Goal: Task Accomplishment & Management: Use online tool/utility

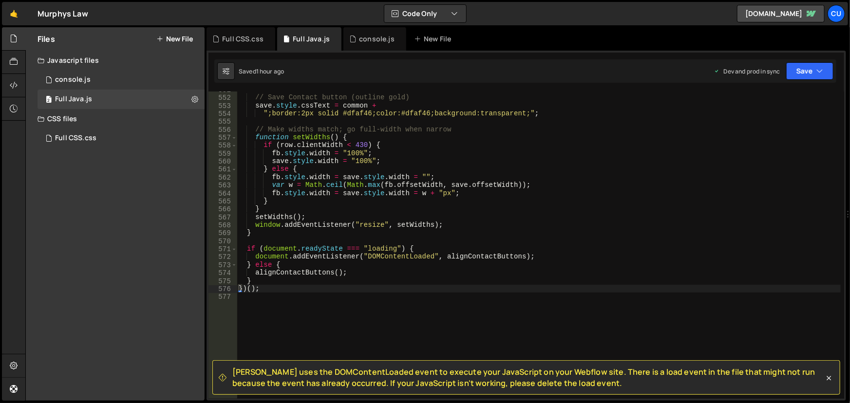
scroll to position [4568, 0]
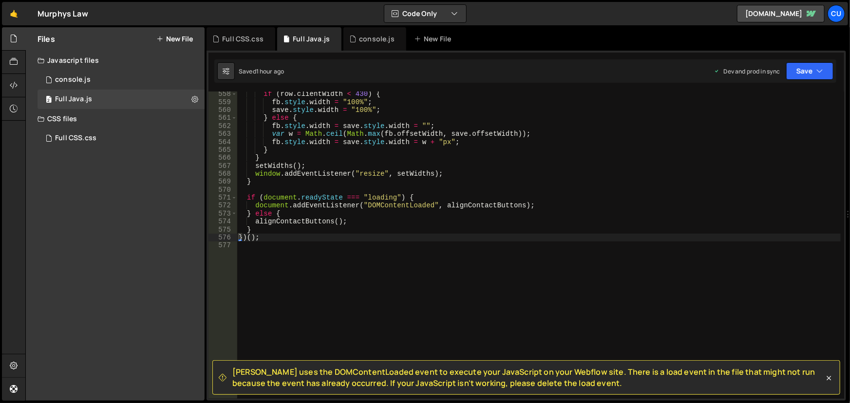
drag, startPoint x: 243, startPoint y: 245, endPoint x: 249, endPoint y: 245, distance: 6.8
click at [244, 245] on div "if ( row . clientWidth < 430 ) { fb . style . width = "100%" ; save . style . w…" at bounding box center [539, 252] width 604 height 324
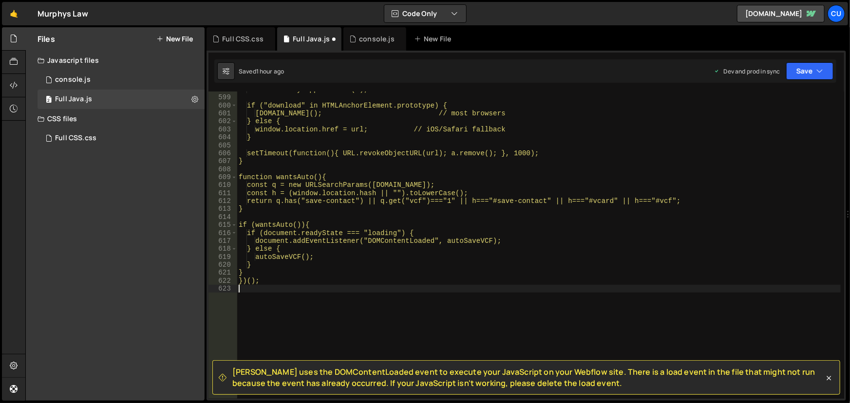
scroll to position [4891, 0]
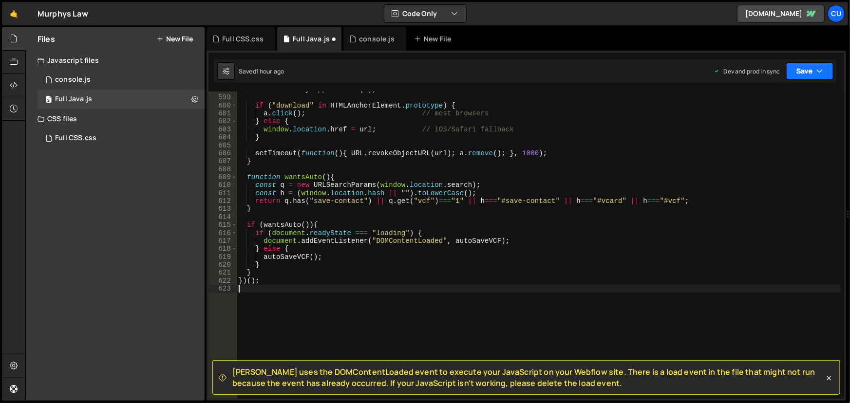
click at [822, 72] on icon "button" at bounding box center [819, 71] width 7 height 10
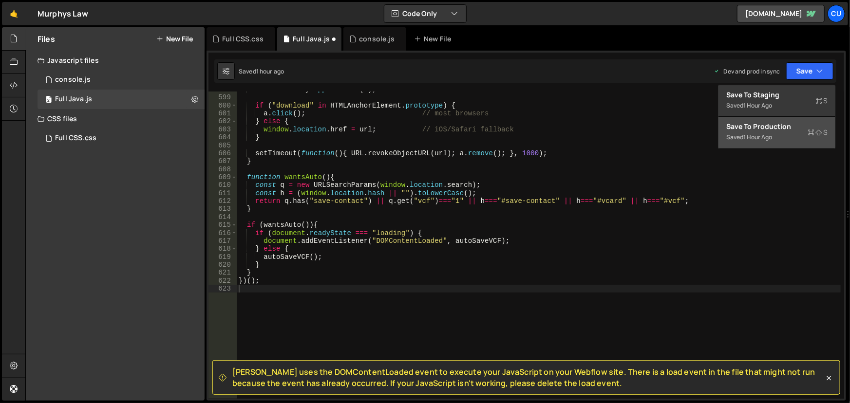
click at [795, 140] on div "Saved 1 hour ago" at bounding box center [776, 138] width 101 height 12
type textarea "}"
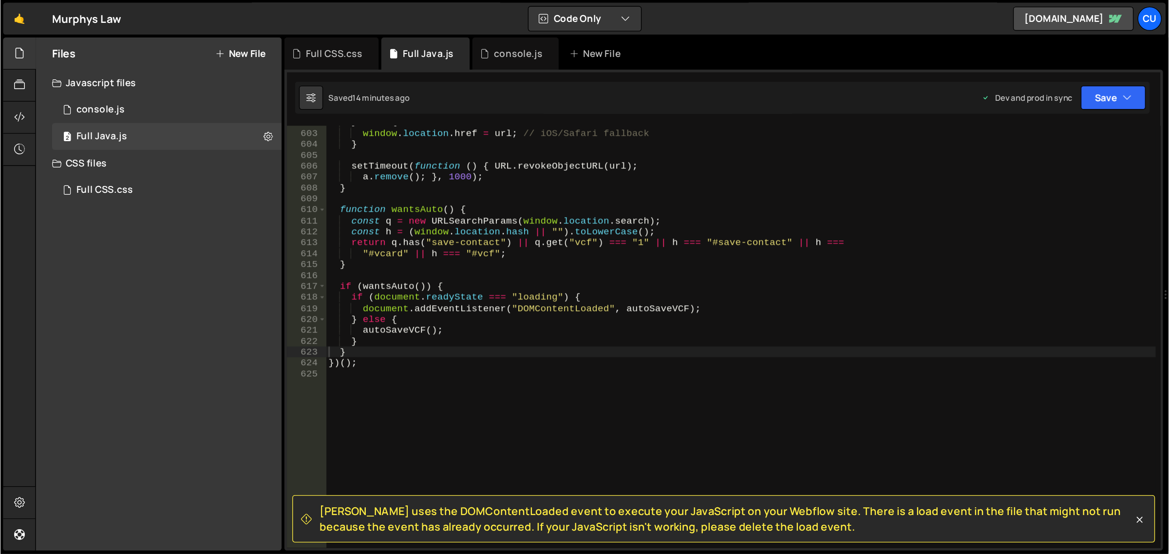
scroll to position [4951, 0]
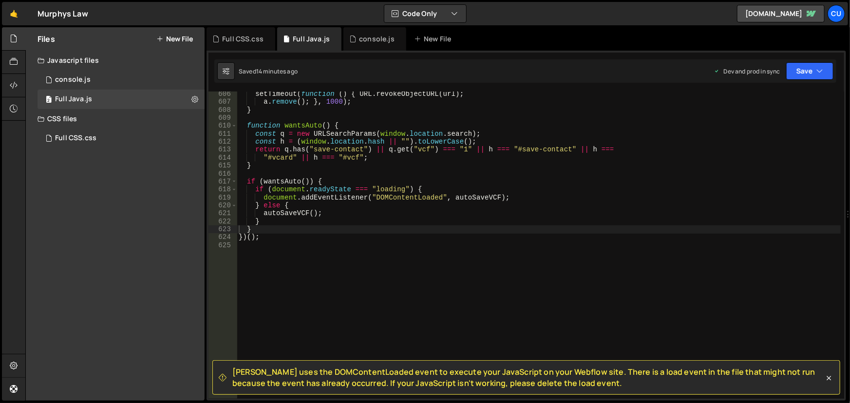
click at [244, 249] on div "setTimeout ( function ( ) { URL . revokeObjectURL ( url ) ; a . remove ( ) ; } …" at bounding box center [539, 252] width 604 height 324
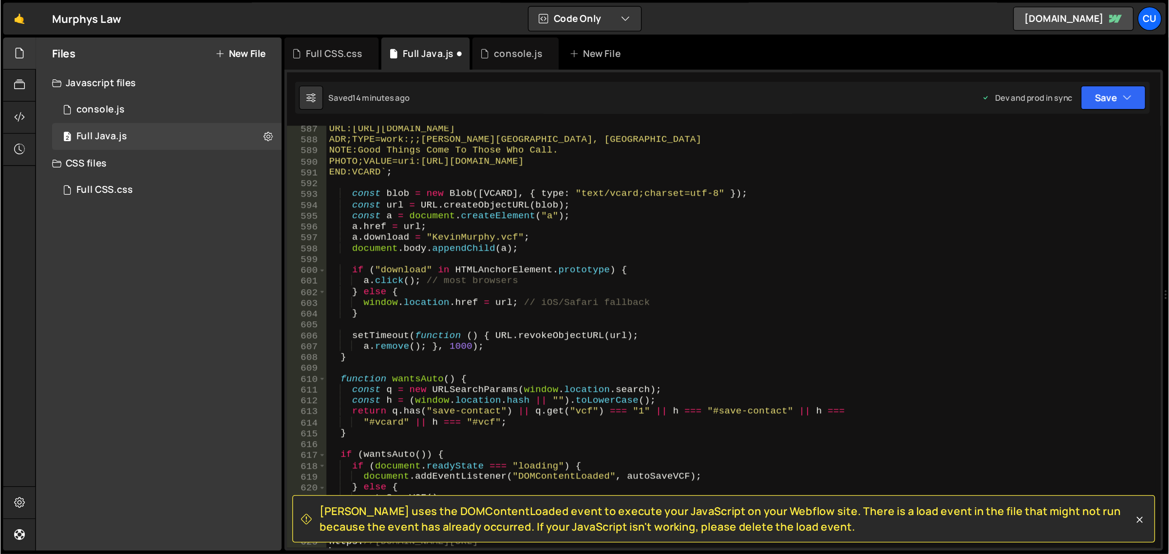
scroll to position [4679, 0]
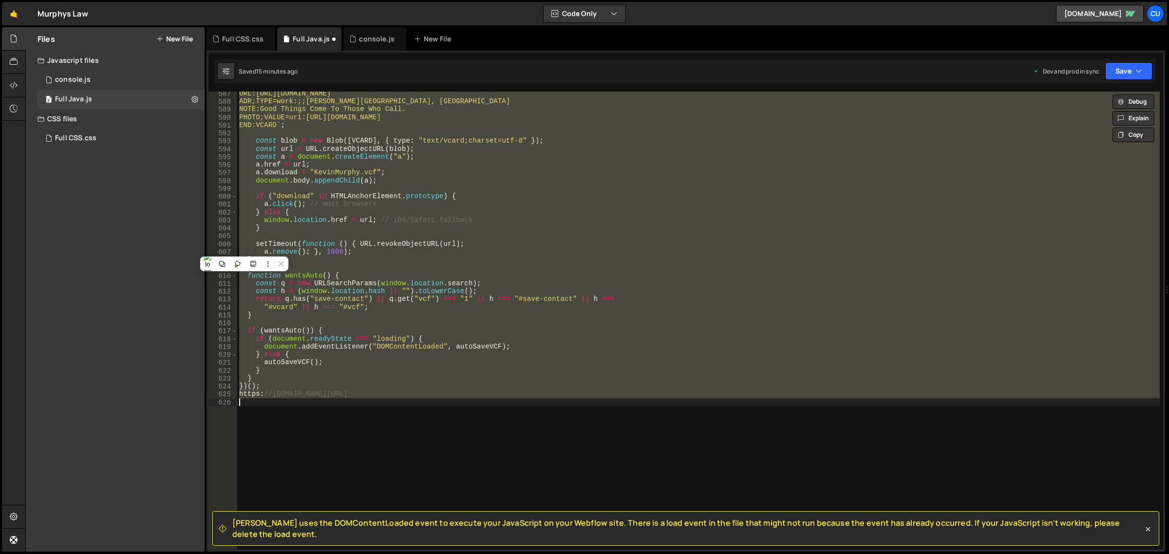
click at [359, 391] on div "URL:[URL][DOMAIN_NAME] ADR;TYPE=work:;;[PERSON_NAME][GEOGRAPHIC_DATA], [GEOGRAP…" at bounding box center [698, 321] width 923 height 458
type textarea "[URL][DOMAIN_NAME]"
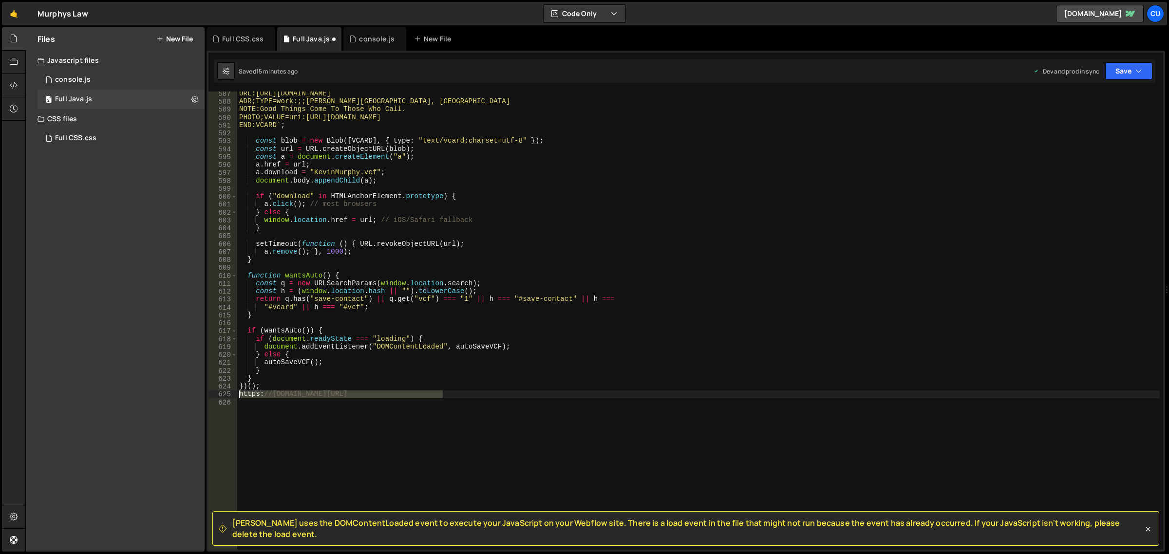
drag, startPoint x: 448, startPoint y: 397, endPoint x: 235, endPoint y: 396, distance: 212.9
click at [235, 396] on div "[URL][DOMAIN_NAME] 587 588 589 590 591 [PHONE_NUMBER] [PHONE_NUMBER] [PHONE_NUM…" at bounding box center [685, 321] width 955 height 458
type textarea "})();"
click at [398, 69] on div "Saved 18 minutes ago Dev and prod in sync Upgrade to Edit Save Save to Staging …" at bounding box center [684, 70] width 941 height 23
click at [229, 71] on icon at bounding box center [226, 71] width 7 height 10
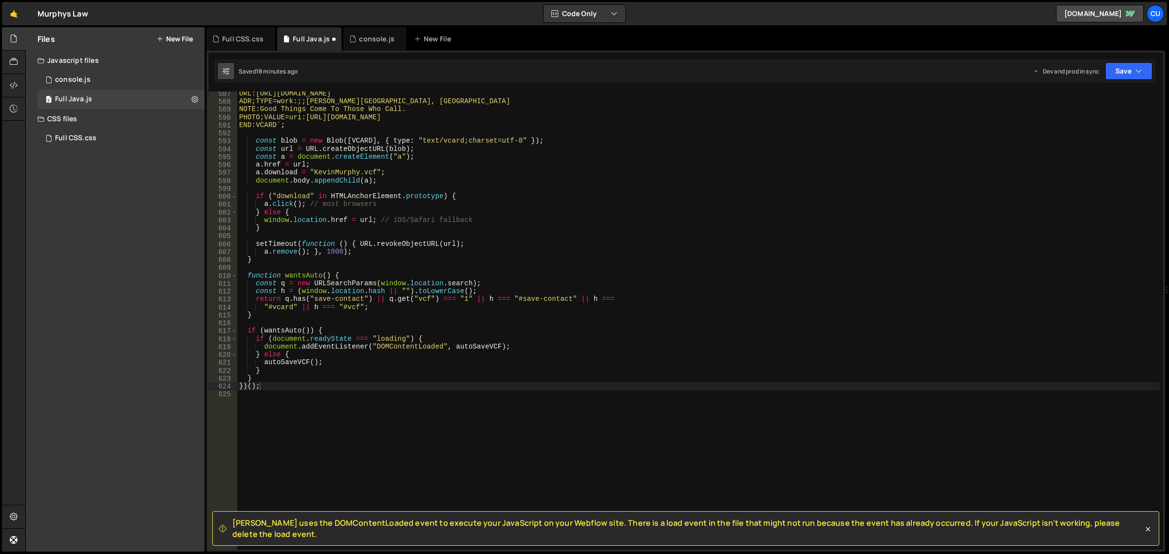
select select "editor"
select select "ace/theme/monokai"
type input "14"
checkbox input "true"
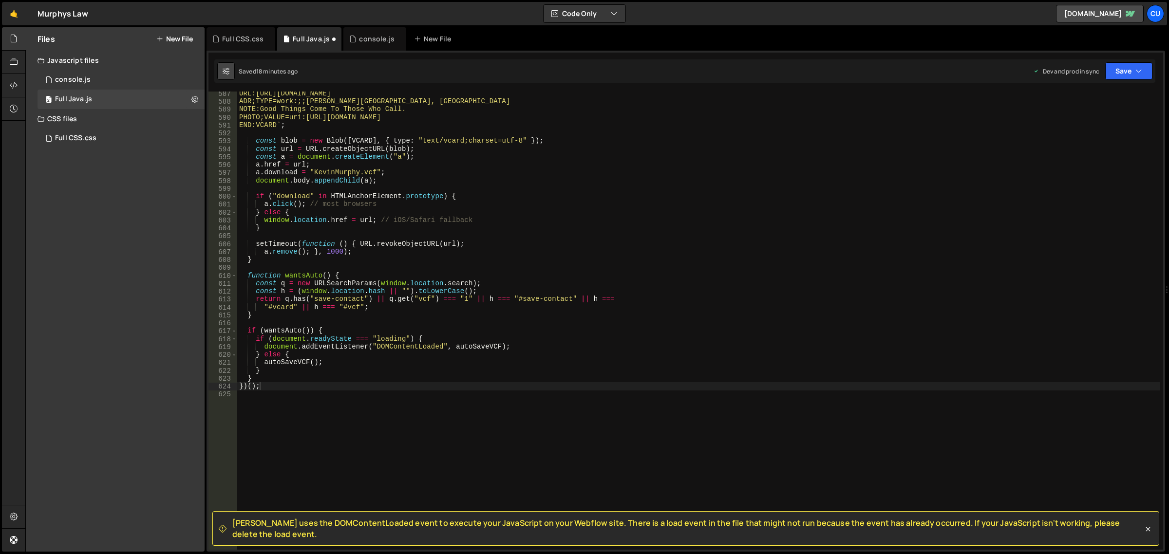
checkbox input "true"
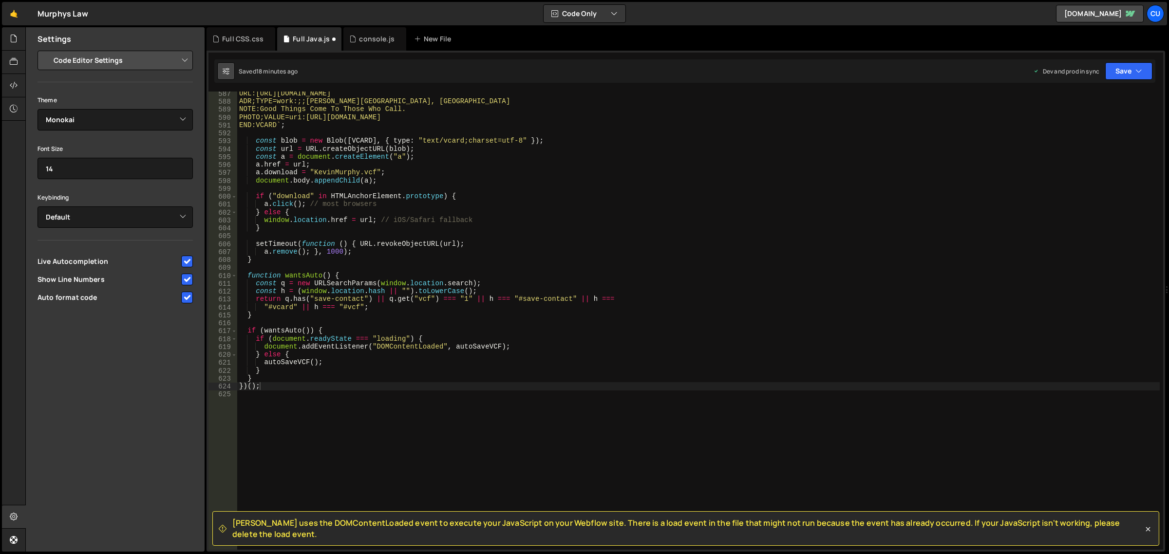
click at [228, 71] on icon at bounding box center [226, 71] width 7 height 10
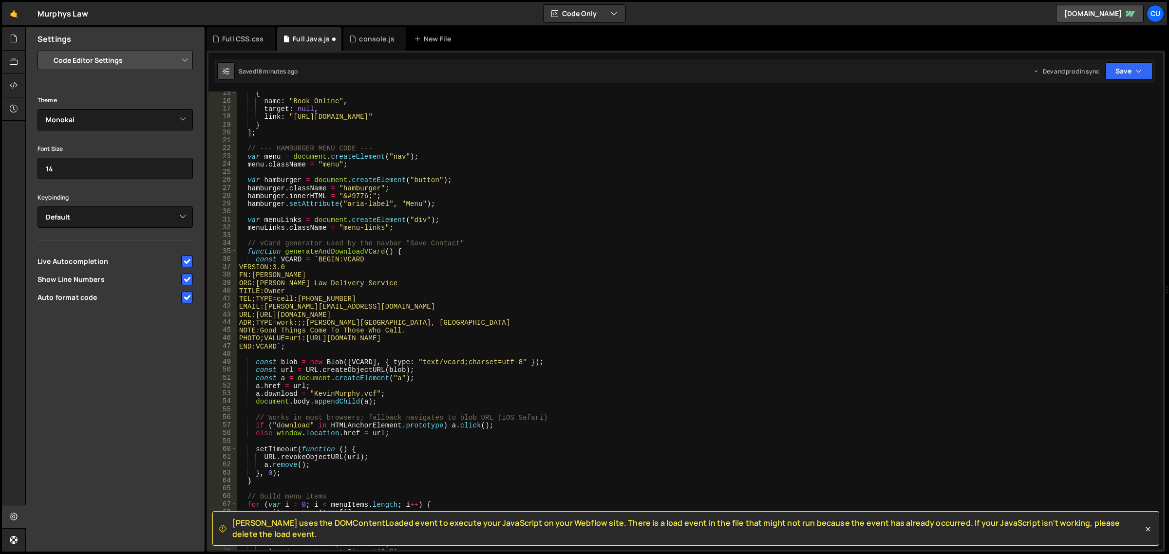
scroll to position [0, 0]
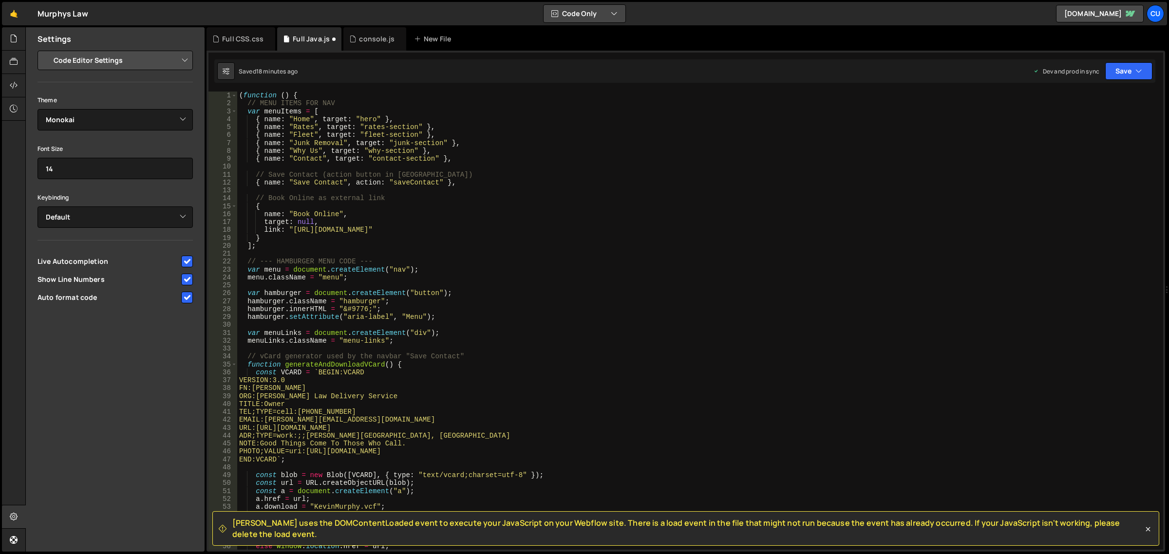
click at [607, 17] on button "Code Only" at bounding box center [585, 14] width 82 height 18
click at [604, 52] on button "Code + Tools" at bounding box center [585, 53] width 82 height 18
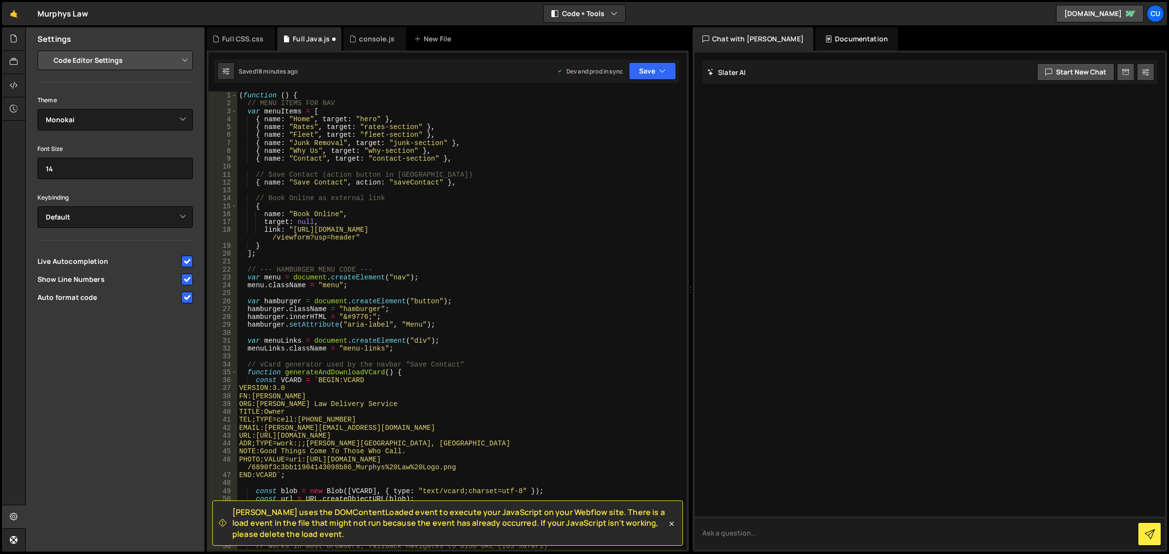
click at [810, 403] on textarea at bounding box center [930, 533] width 471 height 33
type textarea "s"
paste textarea "EMAIL:[PERSON_NAME][EMAIL_ADDRESS][DOMAIN_NAME]"
type textarea "show all code matching this: EMAIL:[PERSON_NAME][EMAIL_ADDRESS][DOMAIN_NAME]"
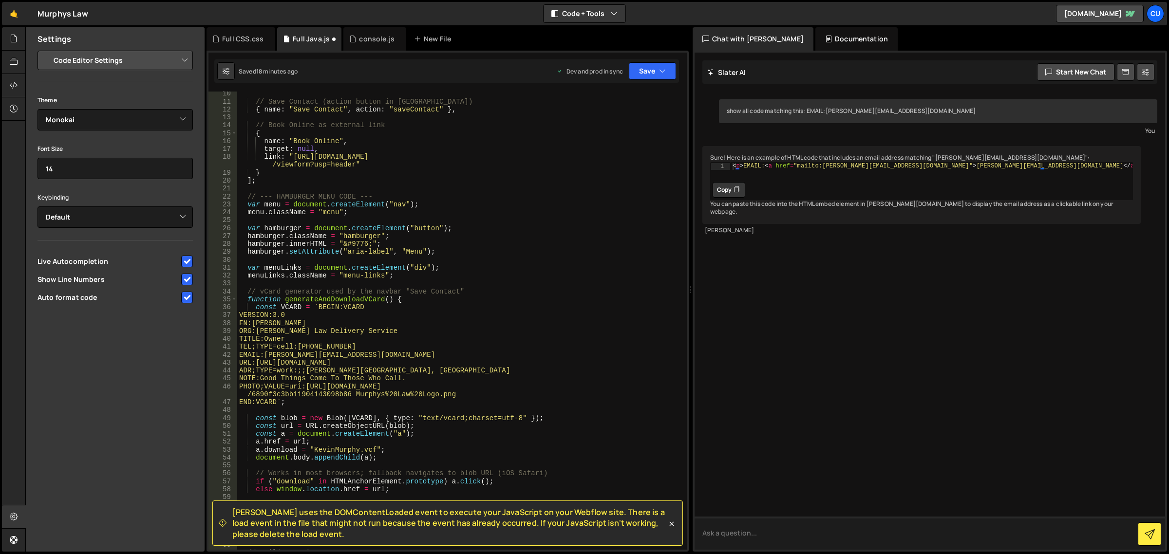
scroll to position [110, 0]
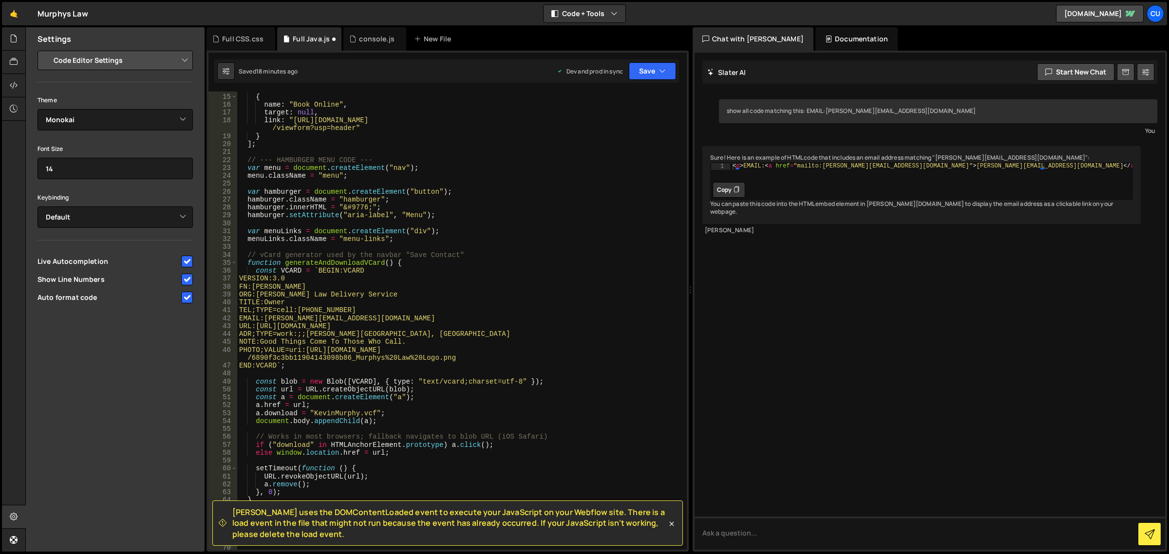
click at [373, 318] on div "// Book Online as external link { name : "Book Online" , target : null , link :…" at bounding box center [460, 322] width 447 height 475
click at [429, 289] on div "// Book Online as external link { name : "Book Online" , target : null , link :…" at bounding box center [460, 322] width 447 height 475
click at [381, 314] on div "// Book Online as external link { name : "Book Online" , target : null , link :…" at bounding box center [460, 322] width 447 height 475
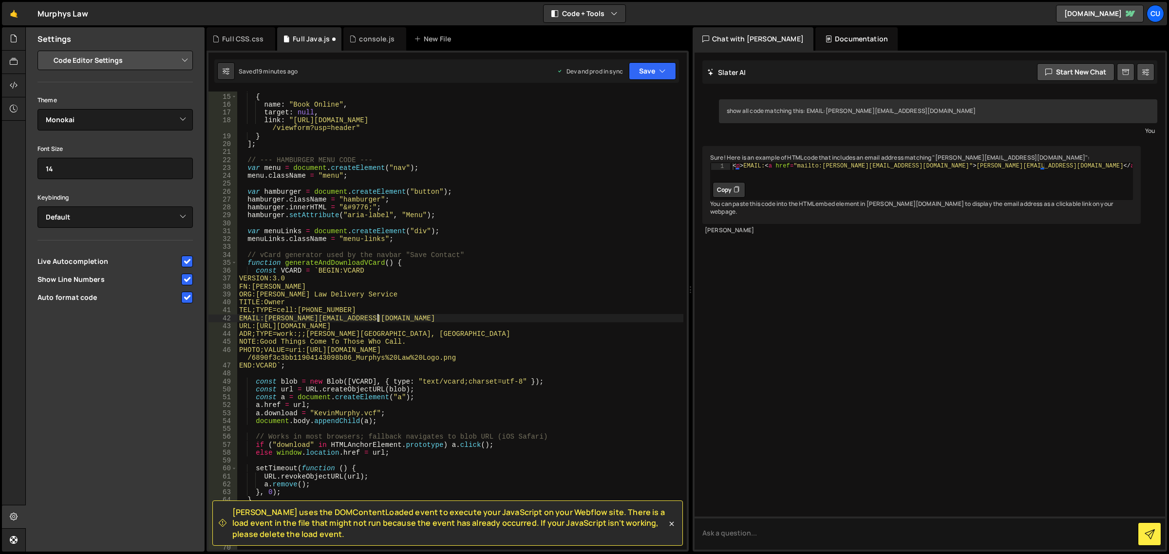
click at [377, 316] on div "// Book Online as external link { name : "Book Online" , target : null , link :…" at bounding box center [460, 322] width 447 height 475
click at [415, 328] on div "Com e local COM E local com petitive local com munication local Com mon local c…" at bounding box center [434, 370] width 142 height 95
click at [439, 288] on div "// Book Online as external link { name : "Book Online" , target : null , link :…" at bounding box center [460, 322] width 447 height 475
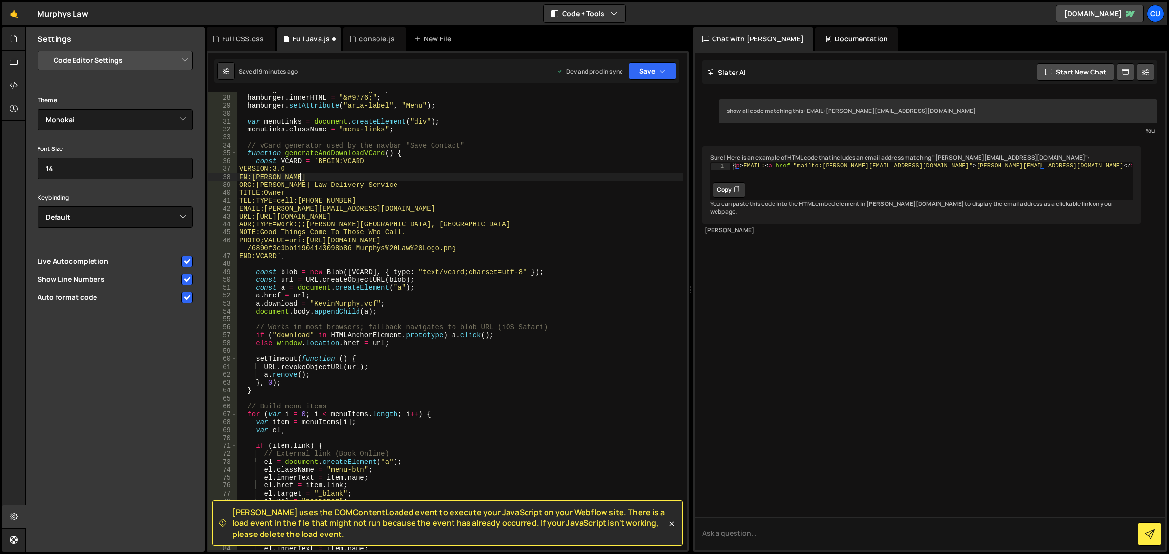
scroll to position [219, 0]
drag, startPoint x: 333, startPoint y: 300, endPoint x: 341, endPoint y: 302, distance: 9.2
click at [333, 301] on div "hamburger . className = "hamburger" ; hamburger . innerHTML = "&#9776;" ; hambu…" at bounding box center [460, 323] width 447 height 475
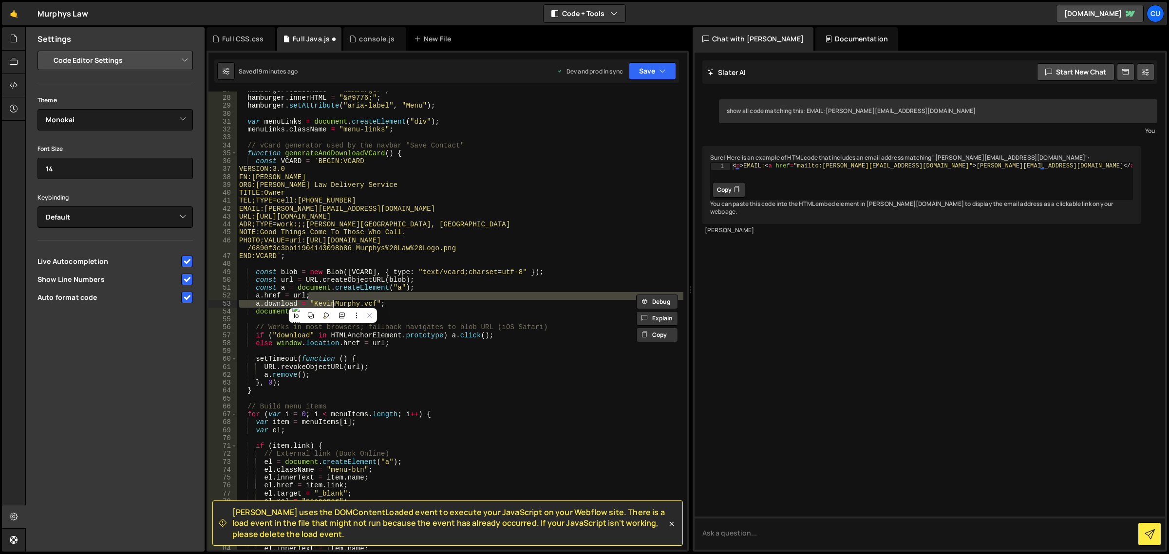
scroll to position [0, 5]
click at [352, 341] on div "hamburger . className = "hamburger" ; hamburger . innerHTML = "&#9776;" ; hambu…" at bounding box center [460, 323] width 447 height 475
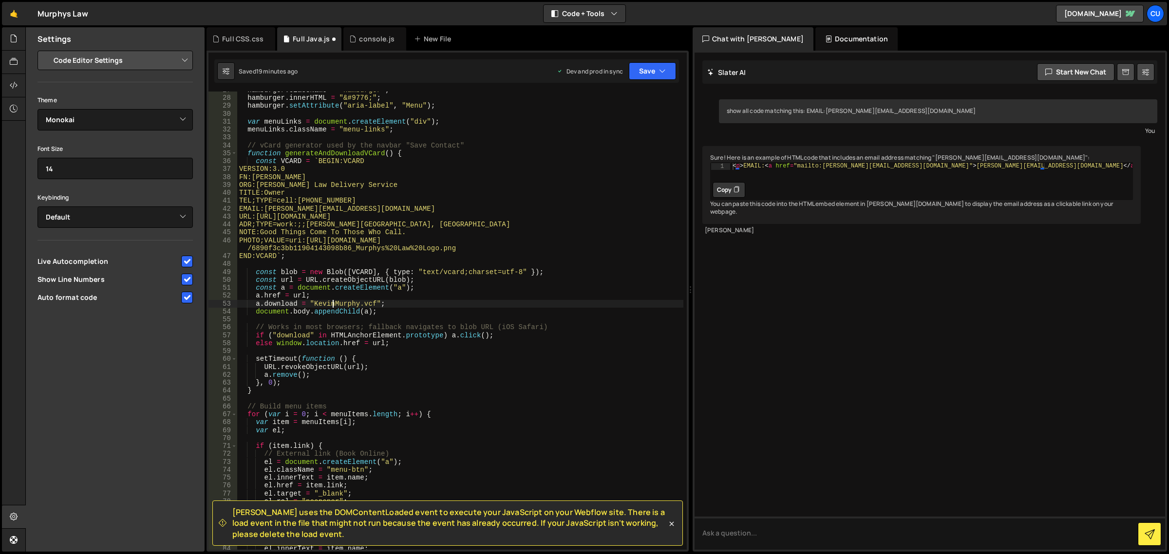
click at [333, 301] on div "hamburger . className = "hamburger" ; hamburger . innerHTML = "&#9776;" ; hambu…" at bounding box center [460, 323] width 447 height 475
click at [402, 361] on div "hamburger . className = "hamburger" ; hamburger . innerHTML = "&#9776;" ; hambu…" at bounding box center [460, 323] width 447 height 475
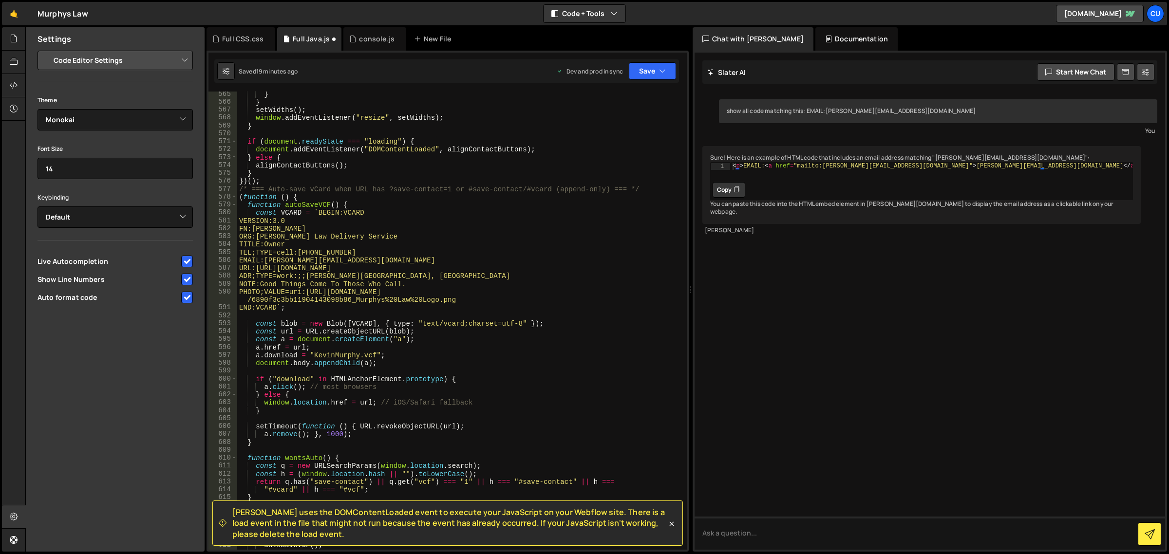
scroll to position [4762, 0]
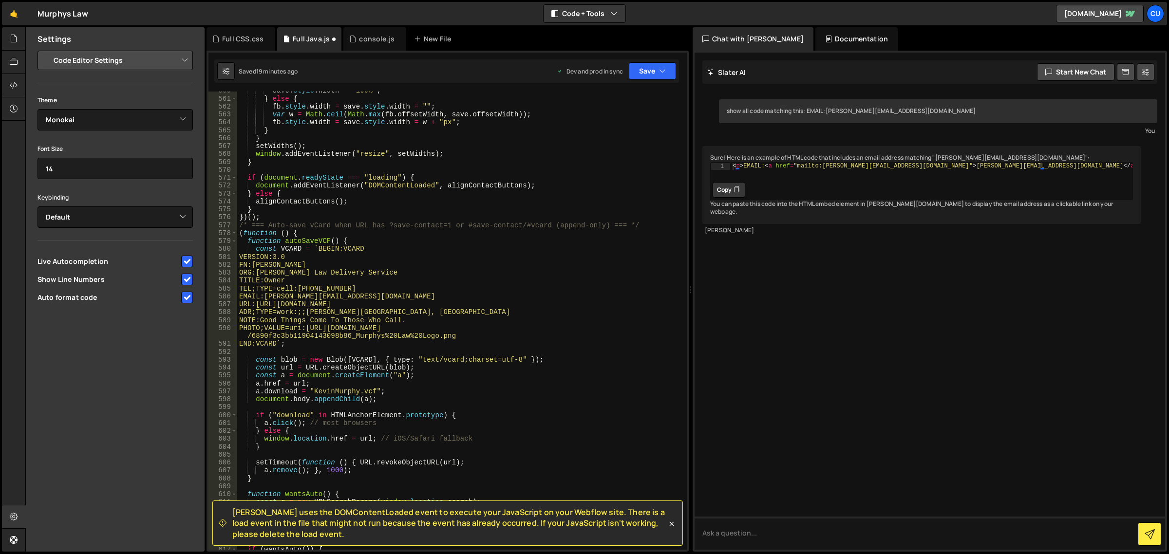
click at [373, 291] on div "save . style . width = "100%" ; } else { fb . style . width = save . style . wi…" at bounding box center [460, 324] width 447 height 475
click at [373, 297] on div "save . style . width = "100%" ; } else { fb . style . width = save . style . wi…" at bounding box center [460, 324] width 447 height 475
click at [436, 279] on div "save . style . width = "100%" ; } else { fb . style . width = save . style . wi…" at bounding box center [460, 324] width 447 height 475
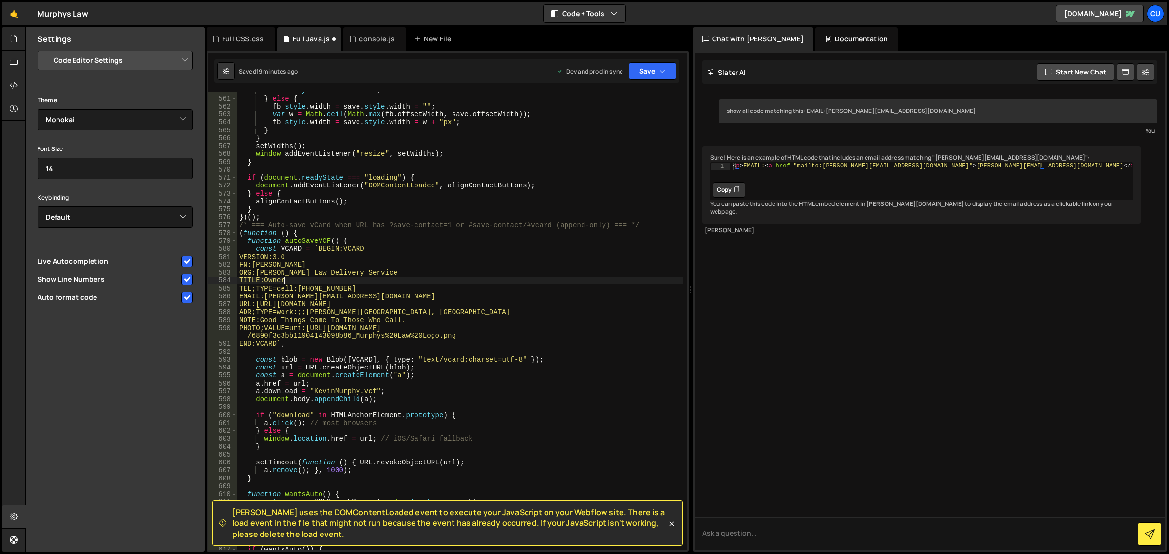
click at [334, 391] on div "save . style . width = "100%" ; } else { fb . style . width = save . style . wi…" at bounding box center [460, 324] width 447 height 475
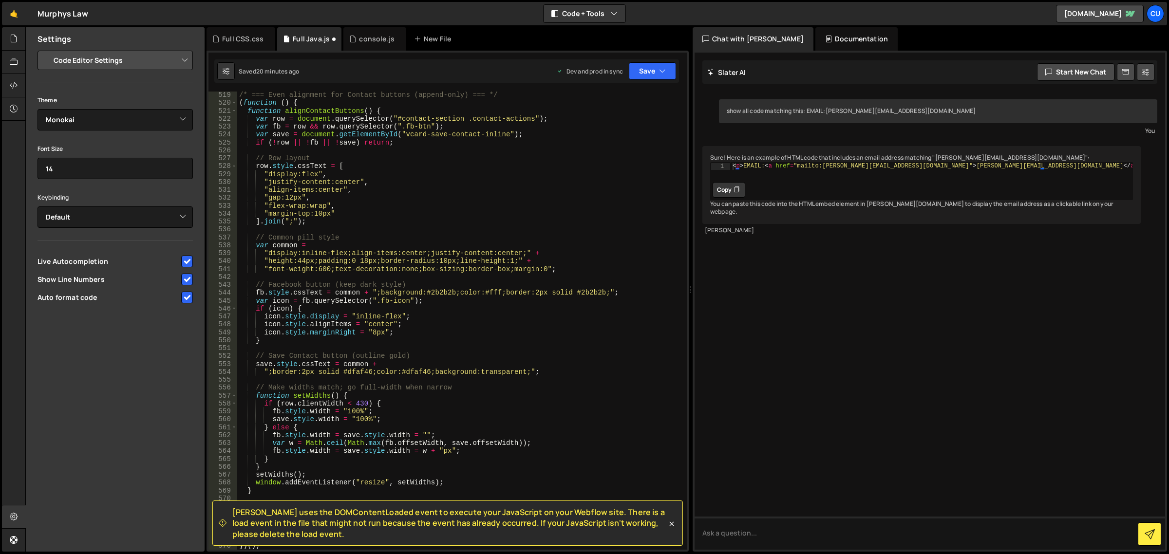
scroll to position [4287, 0]
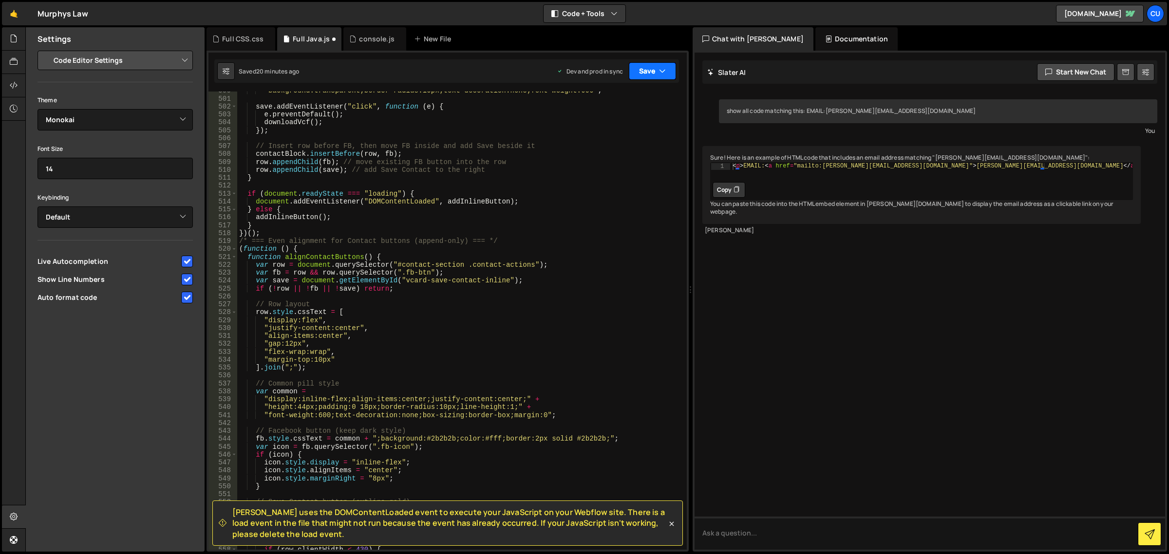
type textarea "[DOMAIN_NAME] = "[PERSON_NAME].vcf";"
click at [665, 70] on icon "button" at bounding box center [662, 71] width 7 height 10
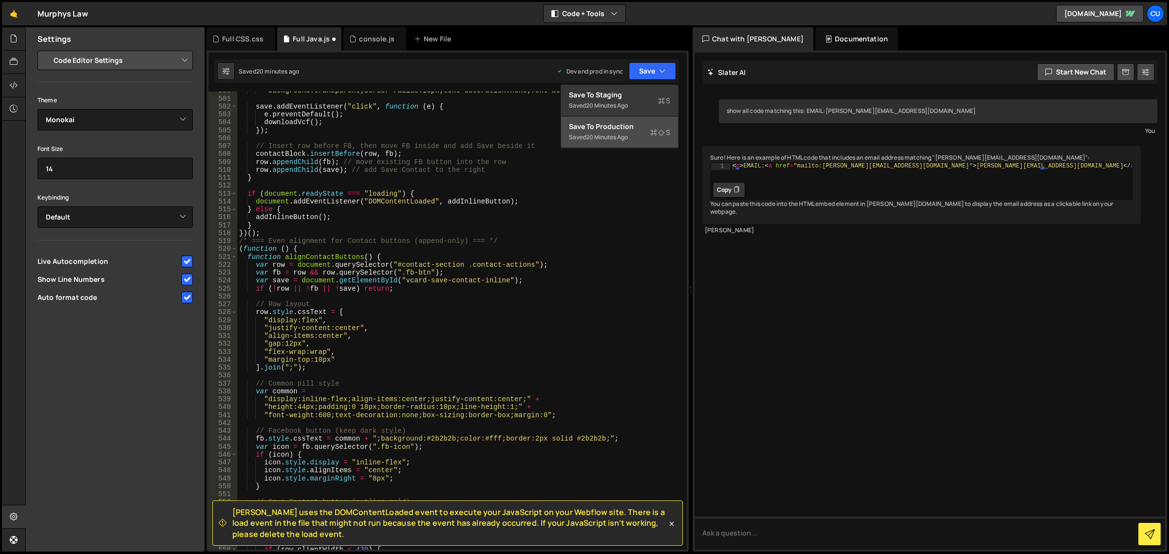
click at [622, 130] on div "Save to Production S" at bounding box center [619, 127] width 101 height 10
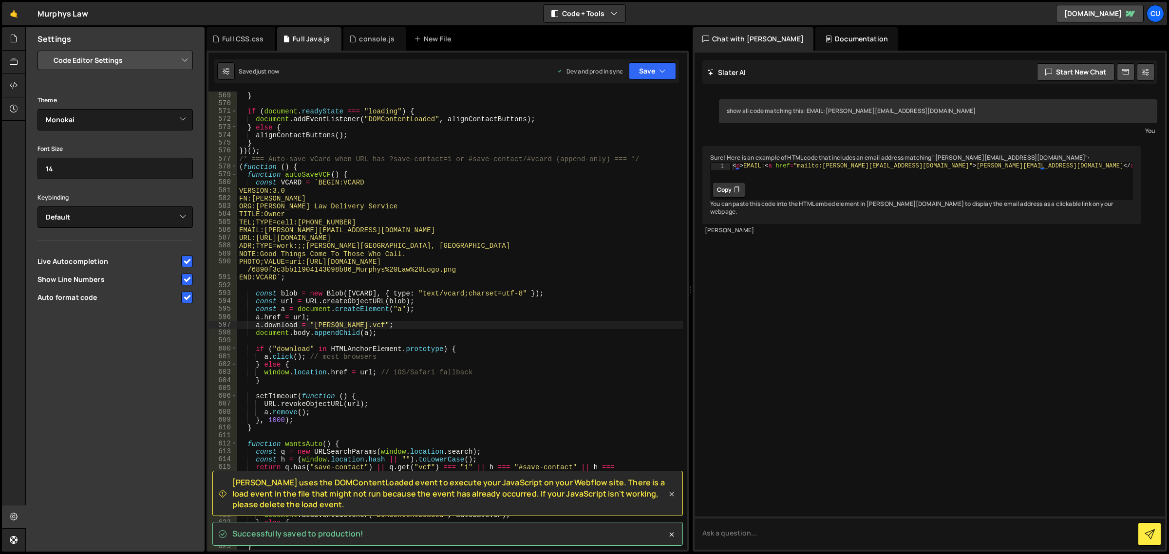
click at [668, 403] on icon at bounding box center [672, 495] width 10 height 10
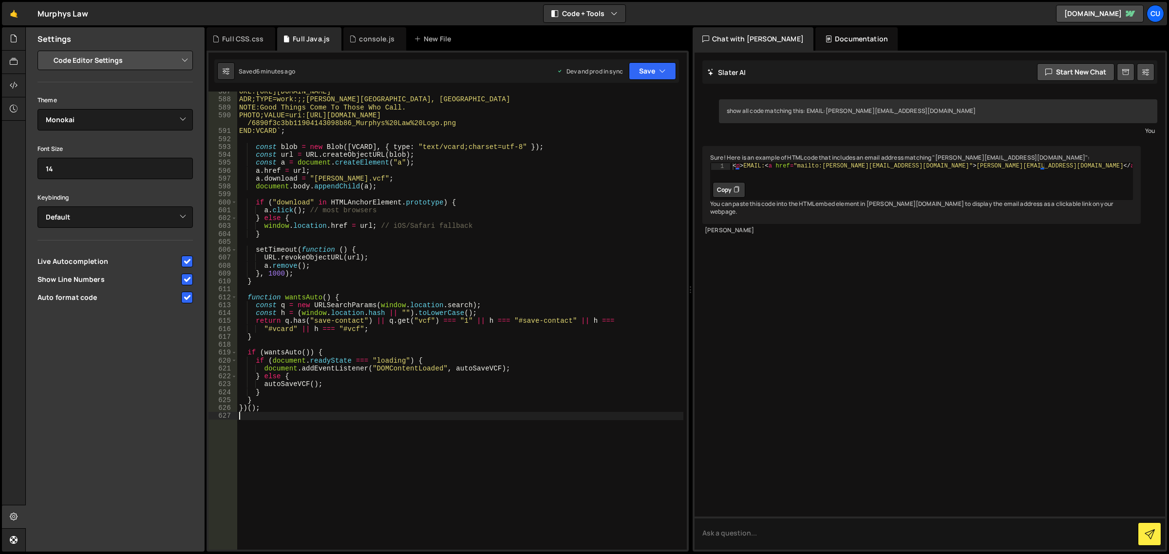
scroll to position [0, 0]
click at [249, 403] on div "URL:[URL][DOMAIN_NAME] ADR;TYPE=work:;;[PERSON_NAME][GEOGRAPHIC_DATA], [GEOGRAP…" at bounding box center [460, 325] width 447 height 475
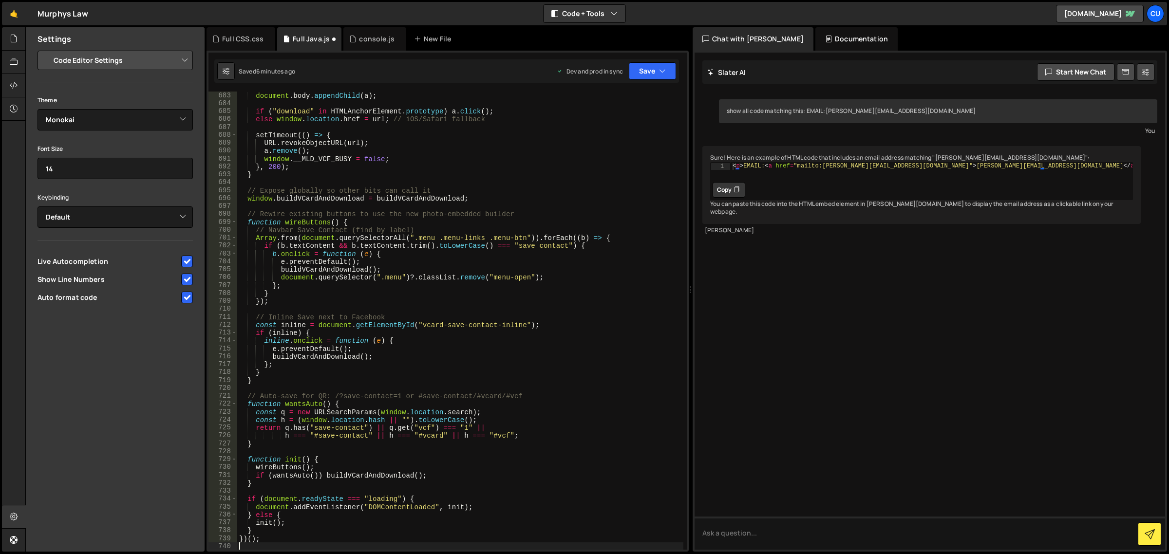
scroll to position [5746, 0]
click at [665, 69] on icon "button" at bounding box center [662, 71] width 7 height 10
click at [636, 137] on div "Saved 6 minutes ago" at bounding box center [619, 138] width 101 height 12
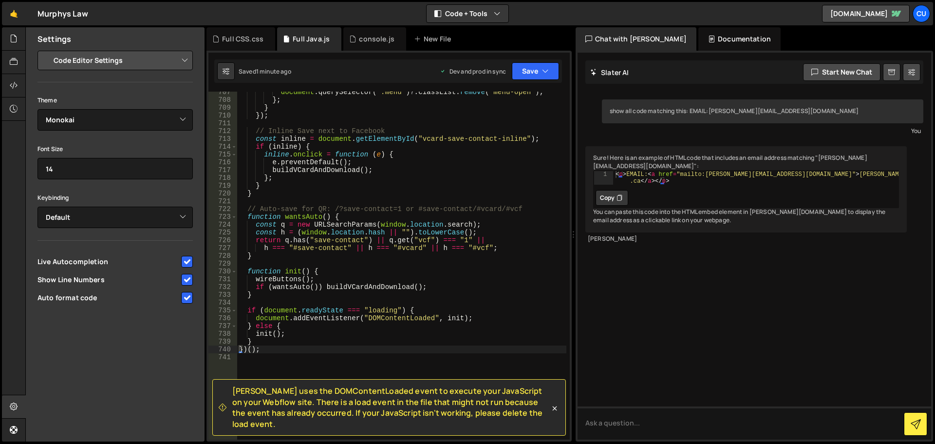
scroll to position [6226, 0]
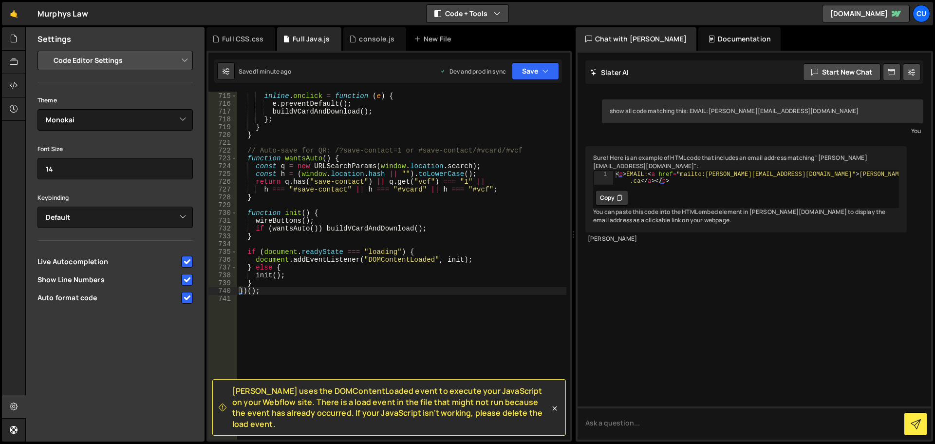
click at [450, 8] on button "Code + Tools" at bounding box center [468, 14] width 82 height 18
click at [487, 37] on button "Code Only" at bounding box center [468, 35] width 82 height 18
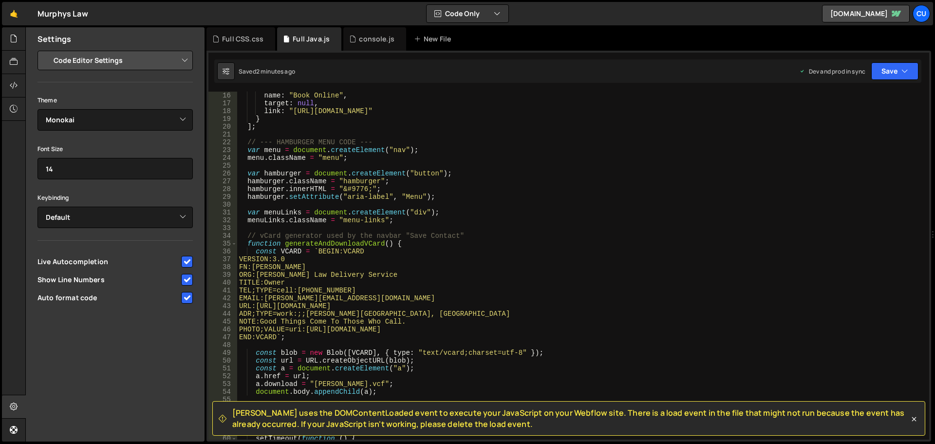
scroll to position [117, 0]
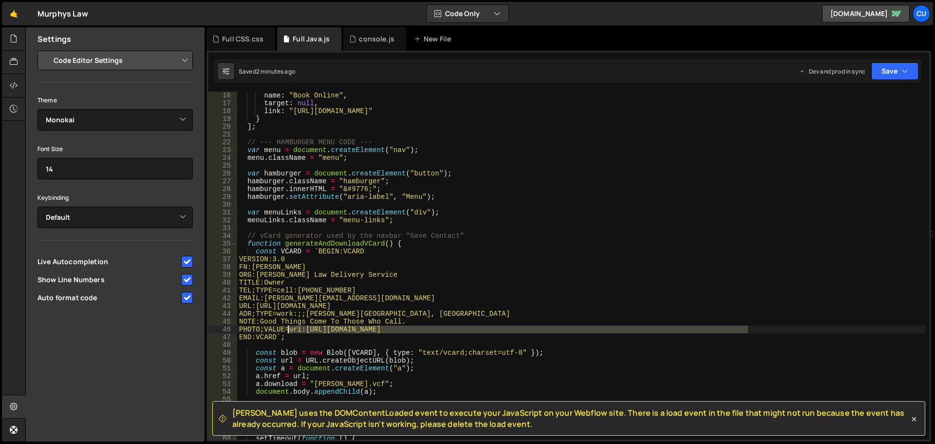
drag, startPoint x: 748, startPoint y: 330, endPoint x: 289, endPoint y: 327, distance: 458.8
click at [289, 327] on div "name : "Book Online" , target : null , link : "[URL][DOMAIN_NAME]" } ] ; // ---…" at bounding box center [581, 273] width 689 height 363
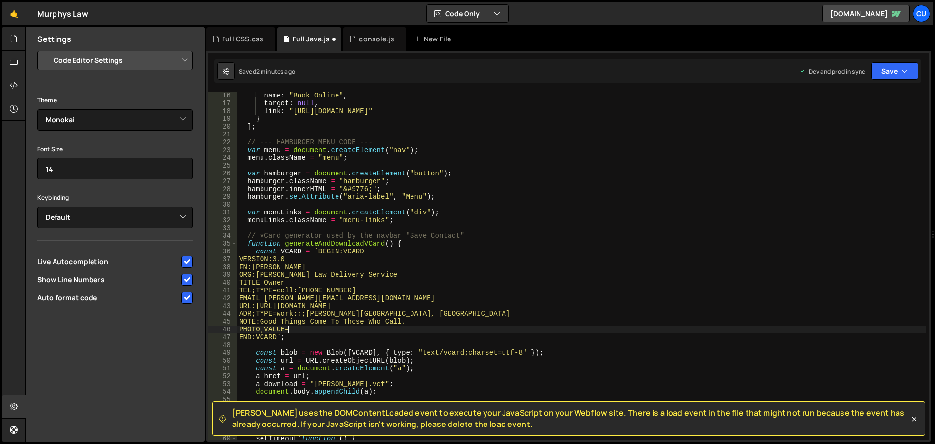
paste textarea "[URL][DOMAIN_NAME]"
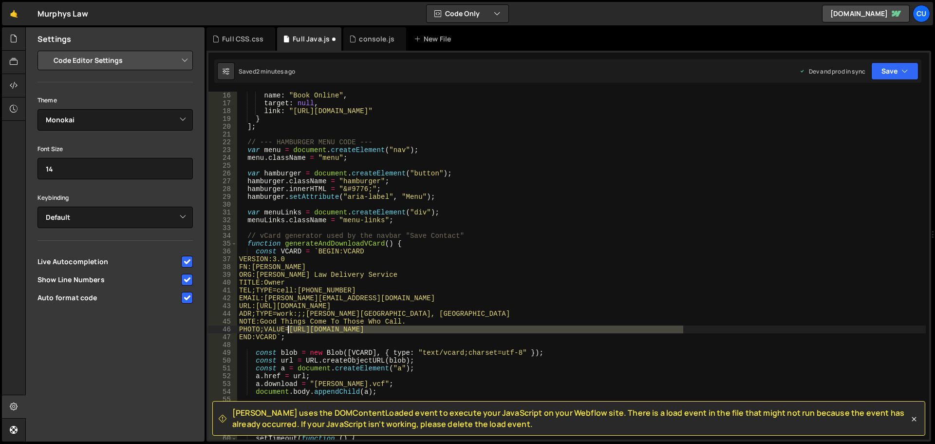
drag, startPoint x: 688, startPoint y: 332, endPoint x: 287, endPoint y: 329, distance: 401.4
click at [287, 329] on div "name : "Book Online" , target : null , link : "[URL][DOMAIN_NAME]" } ] ; // ---…" at bounding box center [581, 273] width 689 height 363
click at [433, 304] on div "name : "Book Online" , target : null , link : "[URL][DOMAIN_NAME]" } ] ; // ---…" at bounding box center [581, 273] width 689 height 363
type textarea "URL:[URL][DOMAIN_NAME]"
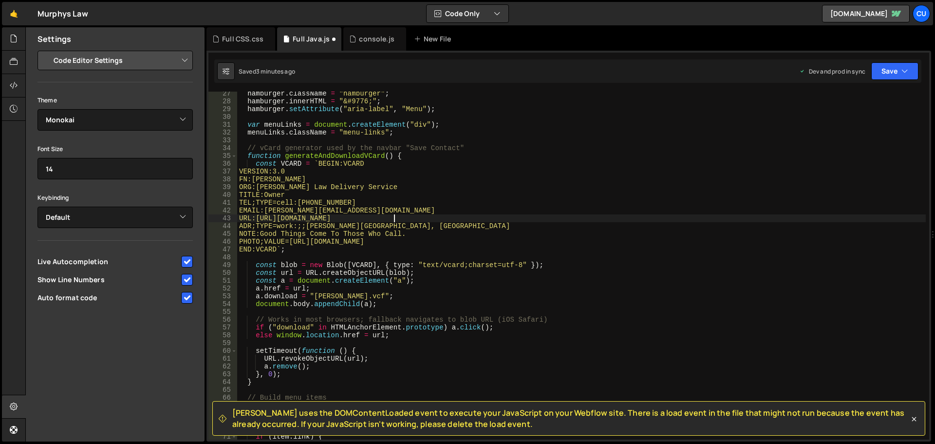
scroll to position [175, 0]
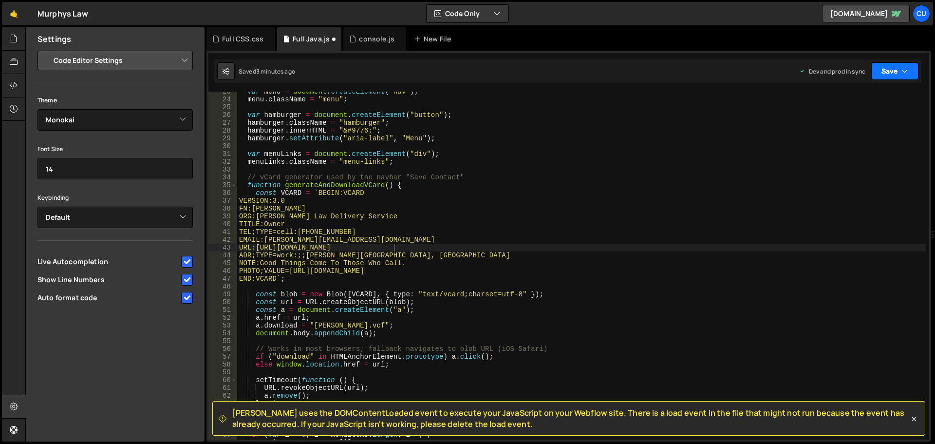
click at [849, 74] on button "Save" at bounding box center [894, 71] width 47 height 18
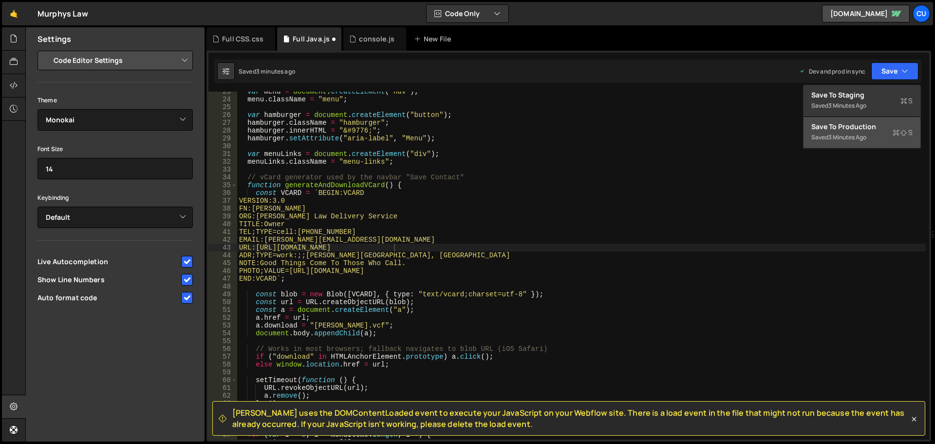
click at [849, 125] on div "Save to Production S" at bounding box center [861, 127] width 101 height 10
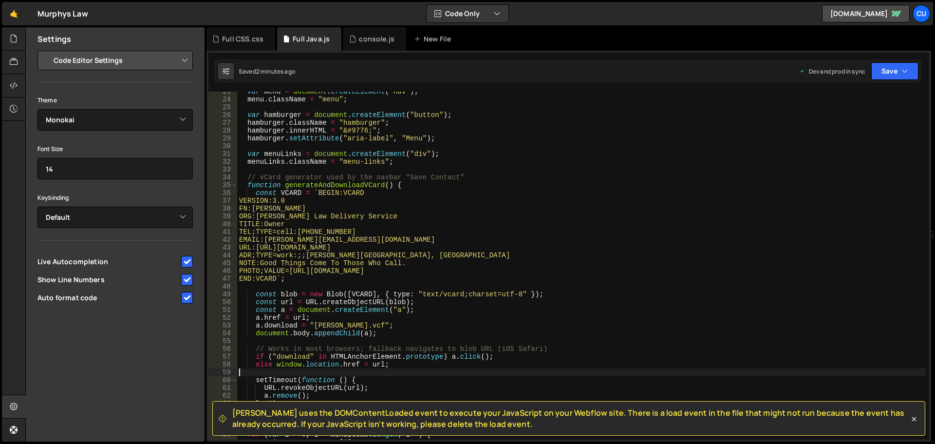
click at [408, 373] on div "var menu = document . createElement ( "nav" ) ; menu . className = "menu" ; var…" at bounding box center [581, 269] width 689 height 363
type textarea "})();"
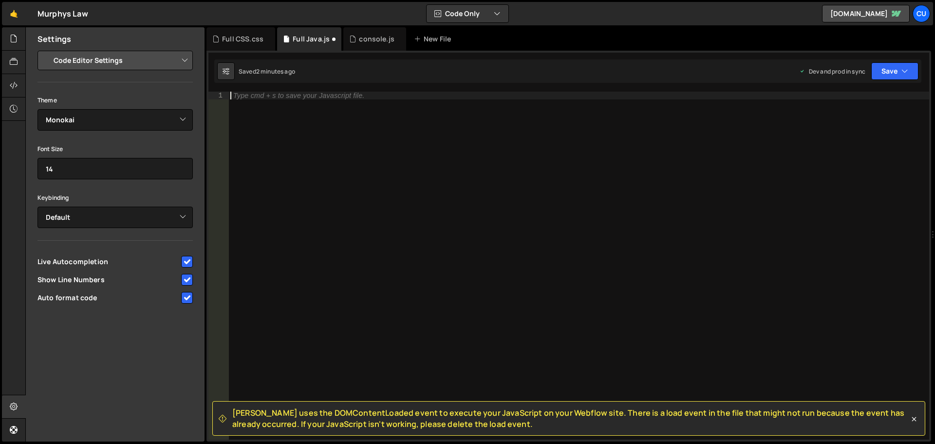
scroll to position [3759, 0]
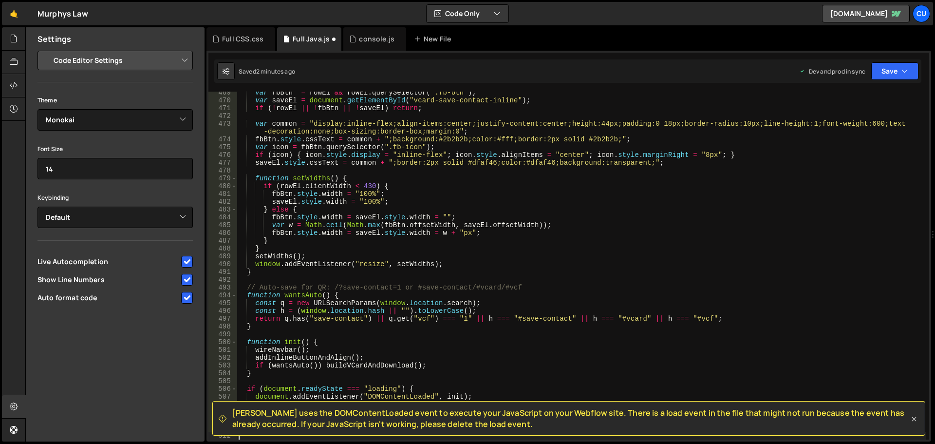
click at [849, 403] on icon at bounding box center [914, 419] width 10 height 10
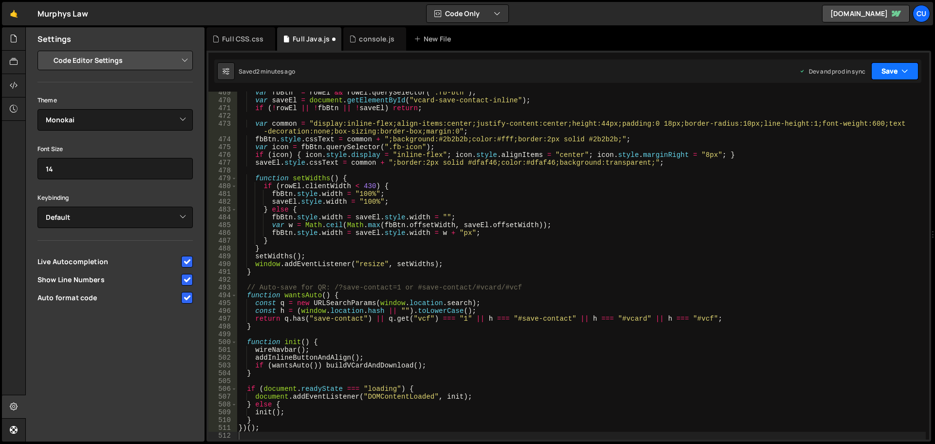
click at [849, 64] on button "Save" at bounding box center [894, 71] width 47 height 18
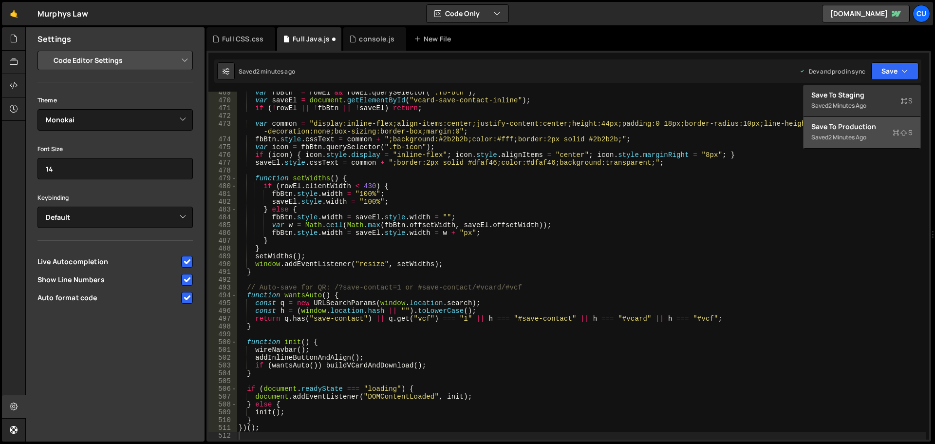
click at [849, 130] on div "Save to Production S" at bounding box center [861, 127] width 101 height 10
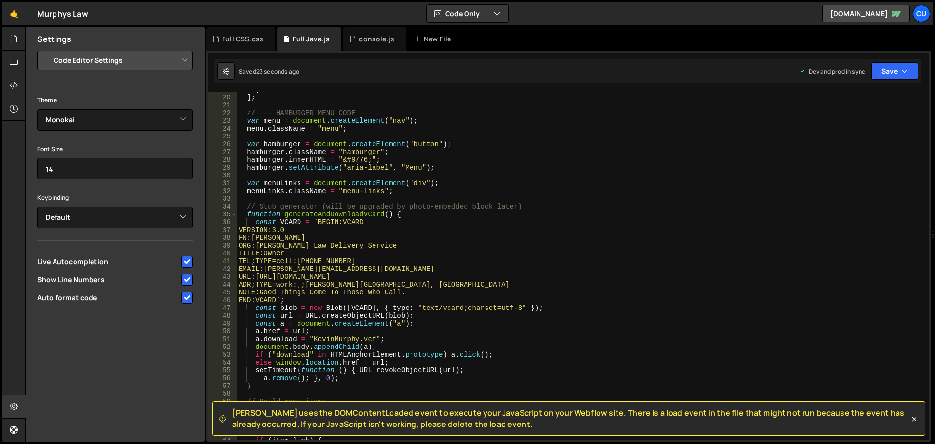
scroll to position [175, 0]
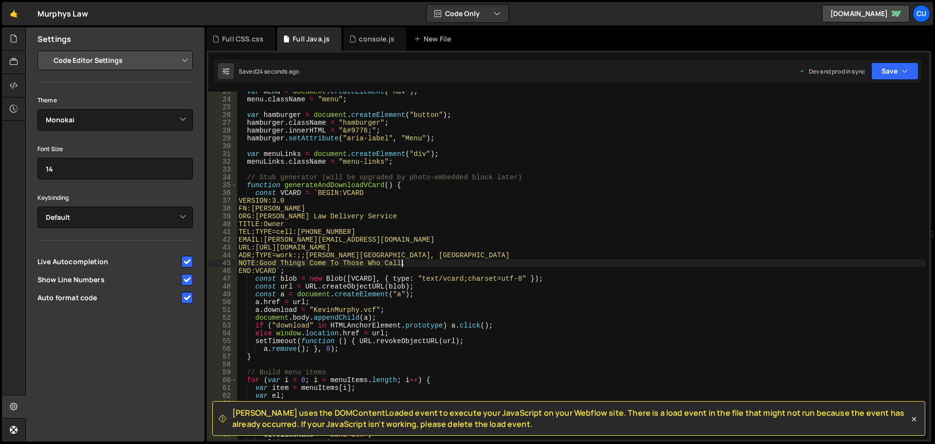
click at [406, 263] on div "var menu = document . createElement ( "nav" ) ; menu . className = "menu" ; var…" at bounding box center [581, 269] width 689 height 363
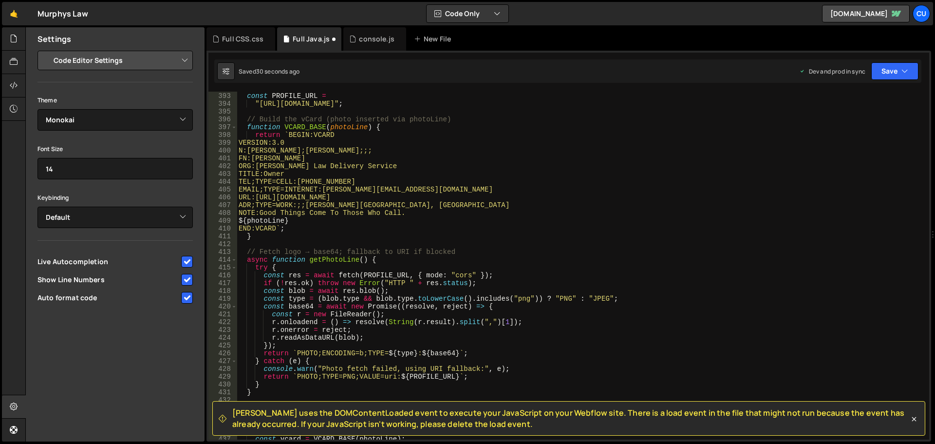
scroll to position [3010, 0]
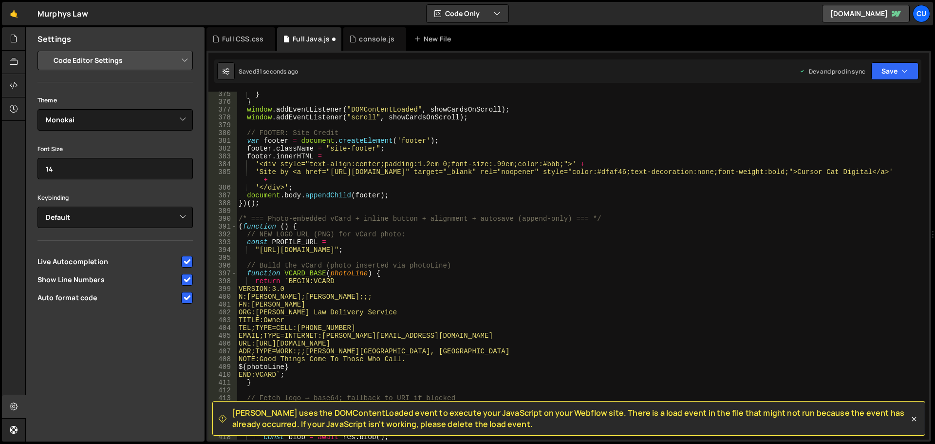
click at [407, 361] on div "} } window . addEventListener ( "DOMContentLoaded" , showCardsOnScroll ) ; wind…" at bounding box center [581, 271] width 689 height 363
type textarea "NOTE:Good Things Come To Those Who Call"
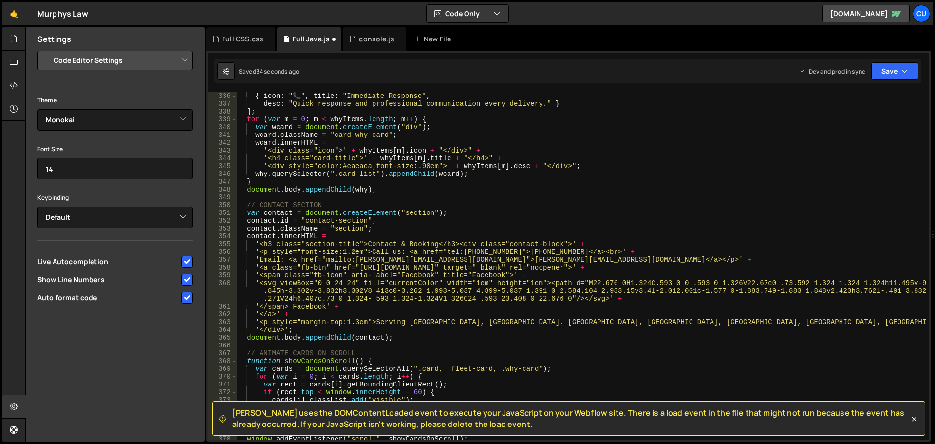
scroll to position [2688, 0]
click at [849, 69] on icon "button" at bounding box center [905, 71] width 7 height 10
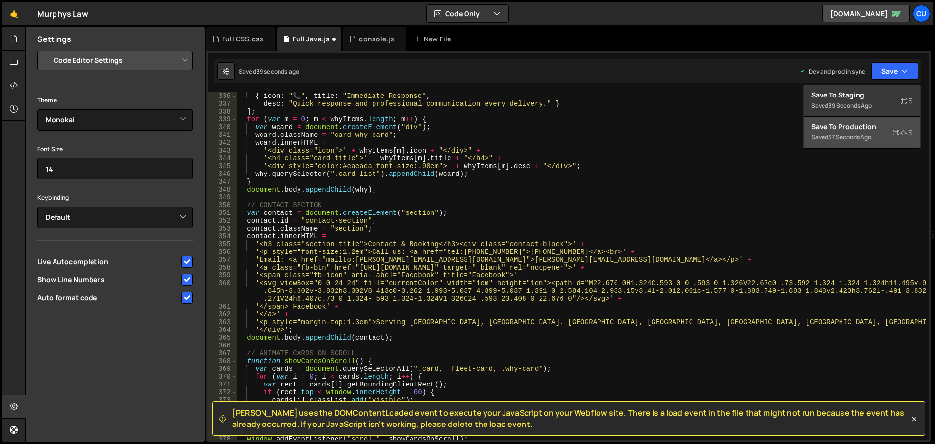
click at [849, 133] on div "37 seconds ago" at bounding box center [850, 137] width 43 height 8
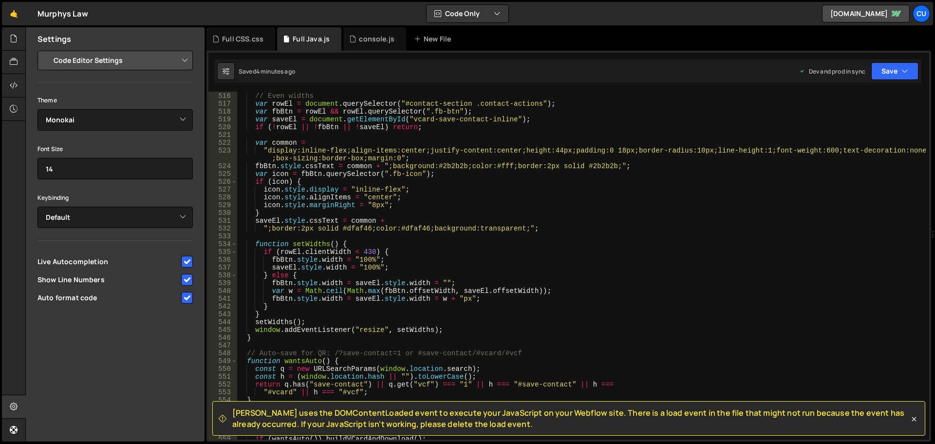
scroll to position [4366, 0]
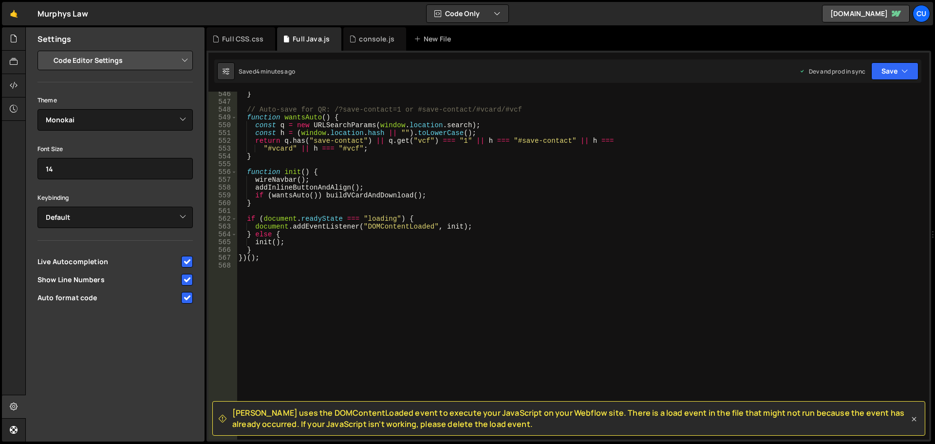
click at [849, 403] on icon at bounding box center [914, 419] width 10 height 10
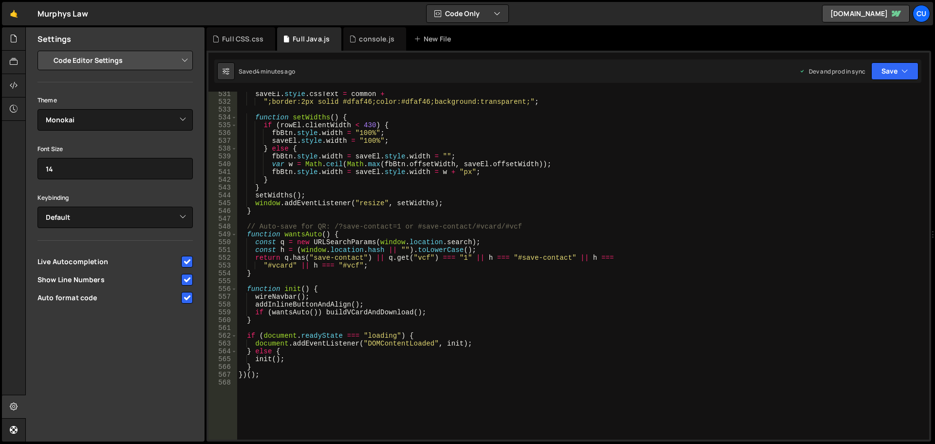
scroll to position [4103, 0]
